Goal: Find contact information: Find contact information

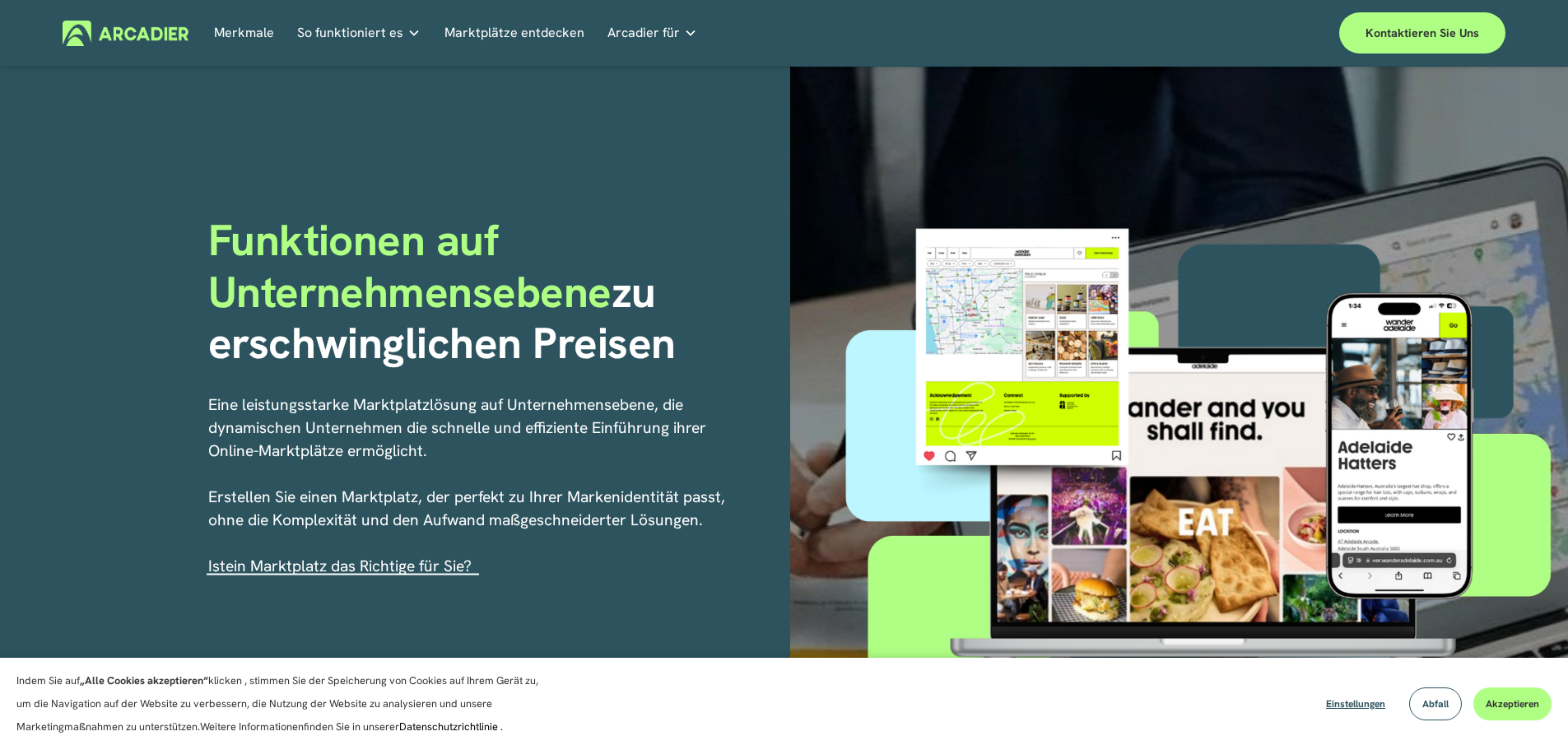
click at [523, 31] on font "Marktplätze entdecken" at bounding box center [514, 33] width 140 height 17
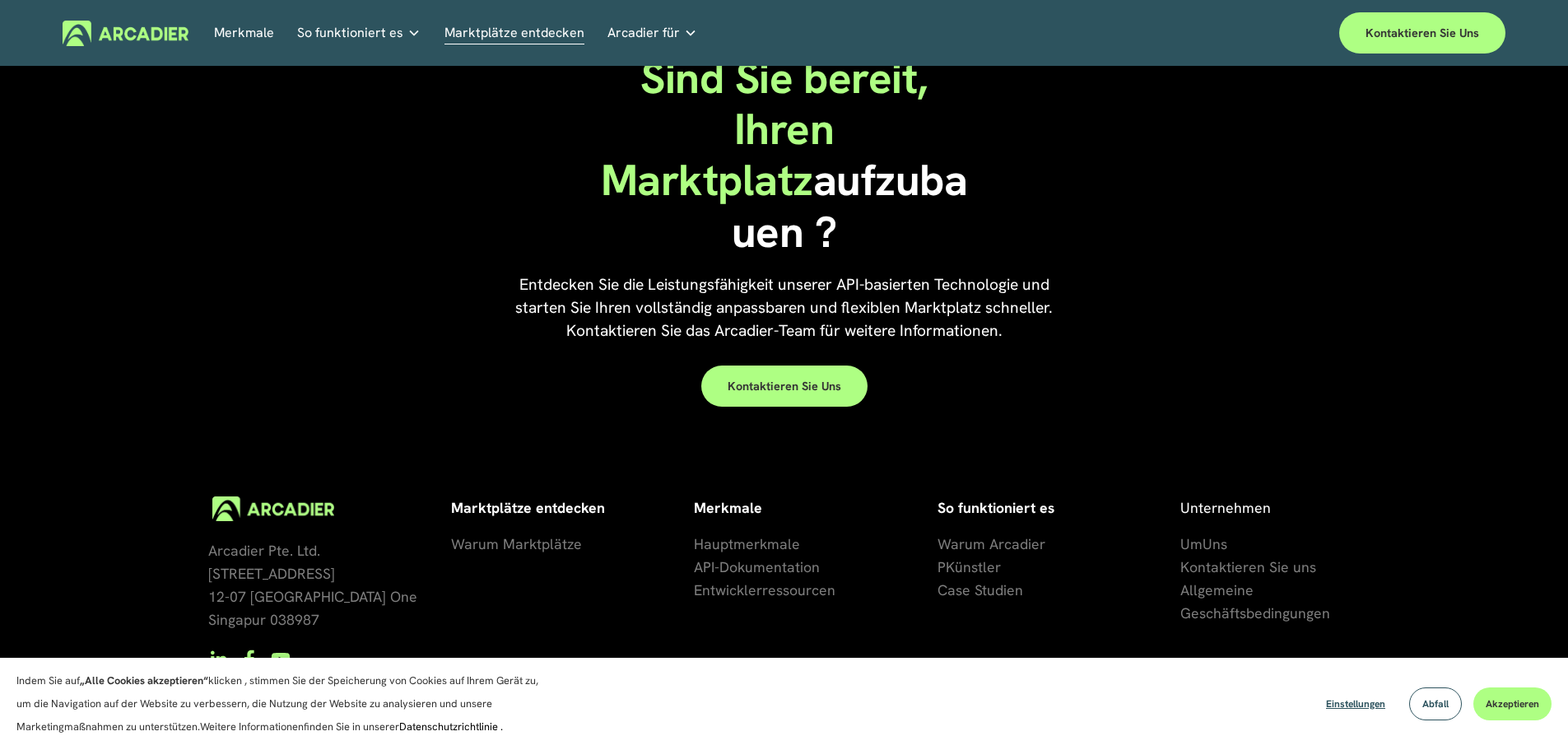
scroll to position [3913, 0]
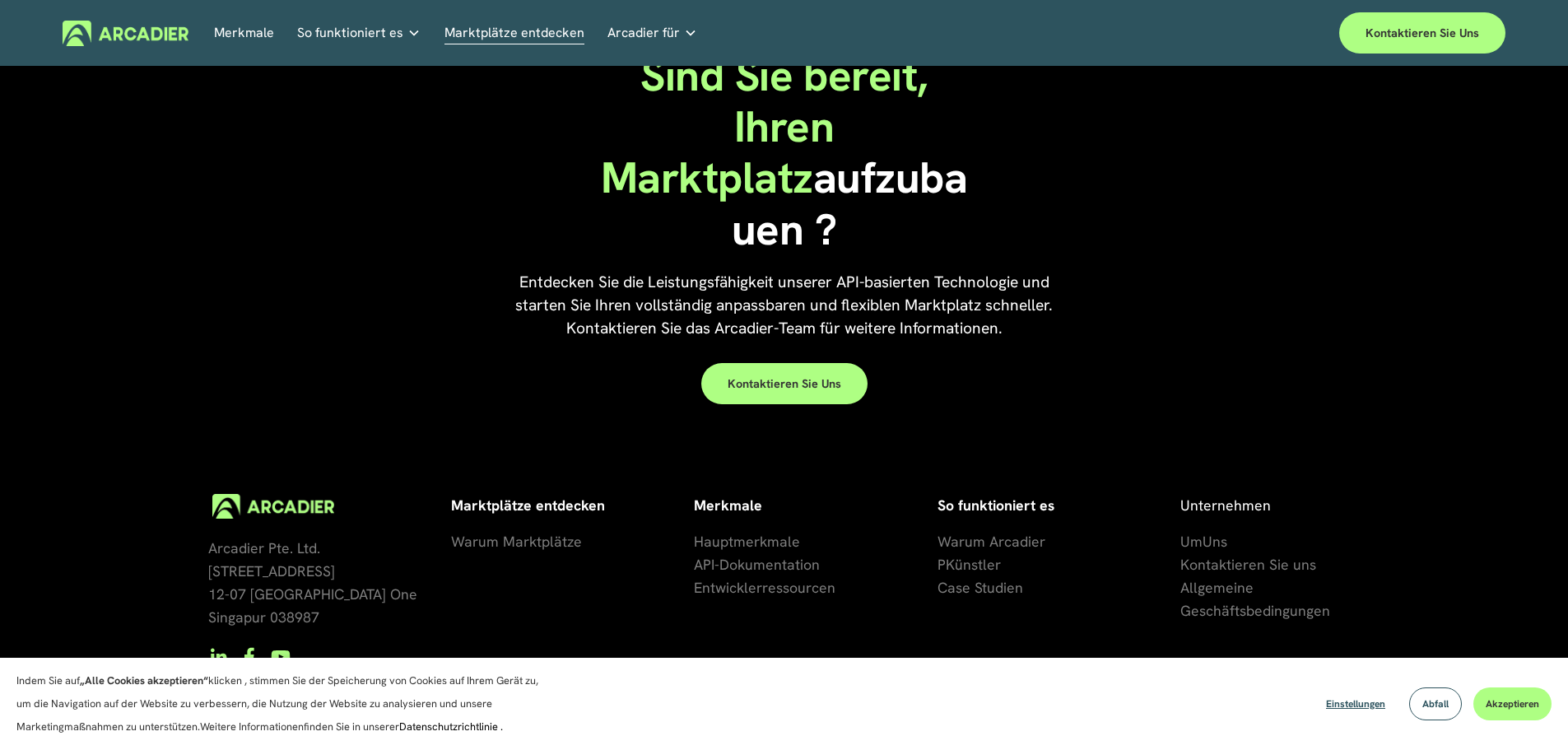
click at [751, 532] on font "Hauptmerkmale" at bounding box center [747, 541] width 106 height 19
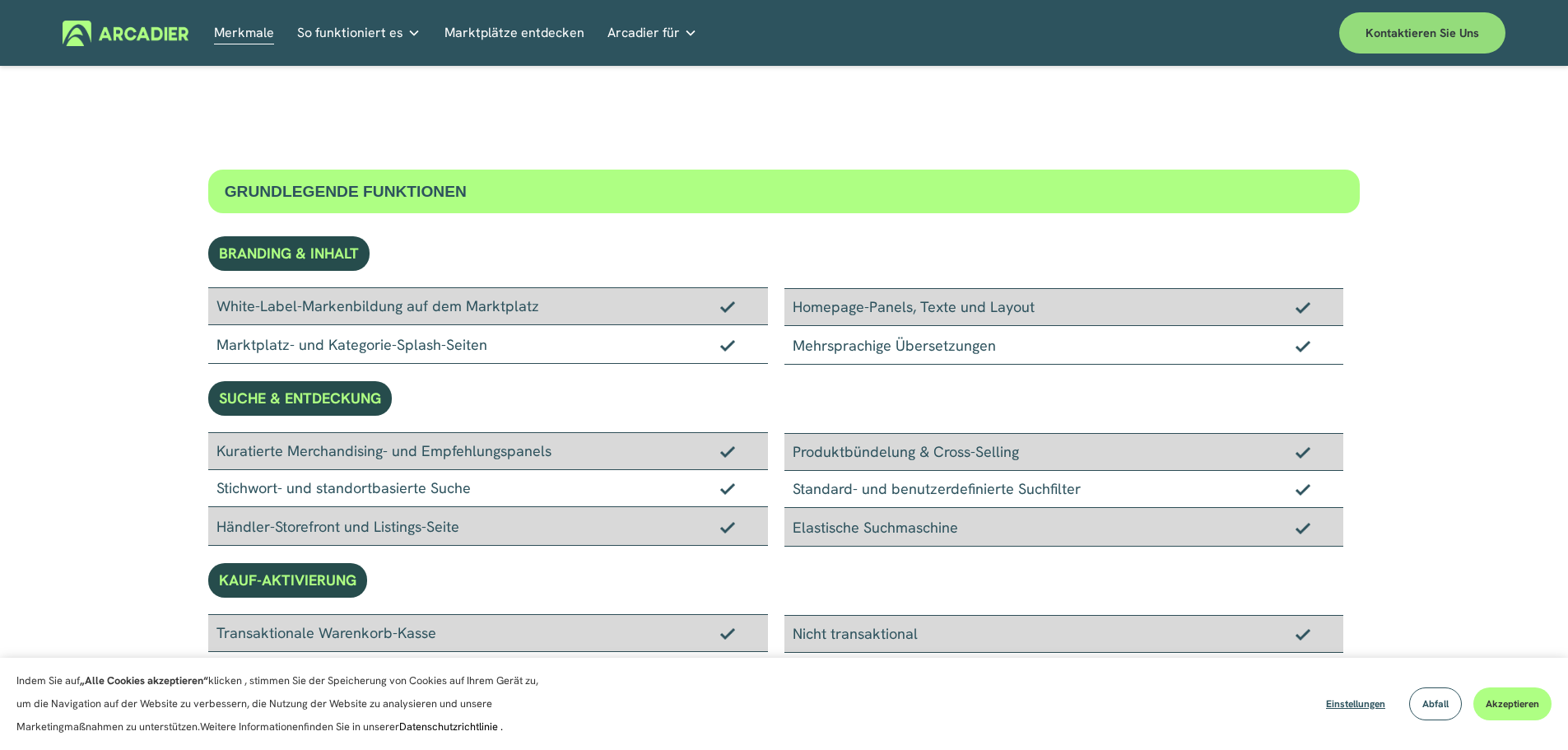
click at [1427, 37] on font "Kontaktieren Sie uns" at bounding box center [1422, 33] width 113 height 15
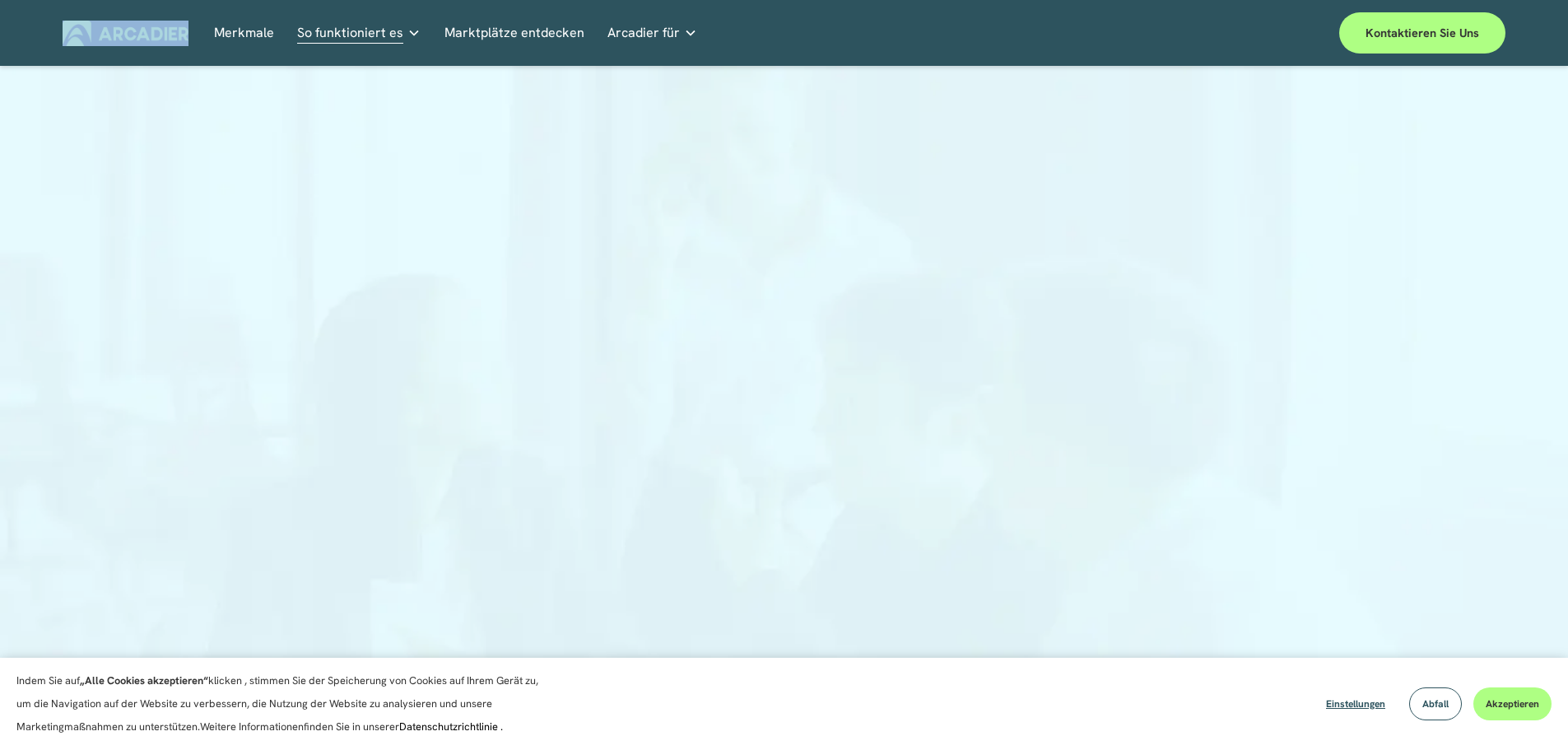
drag, startPoint x: 191, startPoint y: 32, endPoint x: 114, endPoint y: 36, distance: 77.1
click at [114, 36] on div "Merkmale So funktioniert es Warum Arcadier Partner-Angebote Company" at bounding box center [688, 33] width 1251 height 26
